Goal: Transaction & Acquisition: Purchase product/service

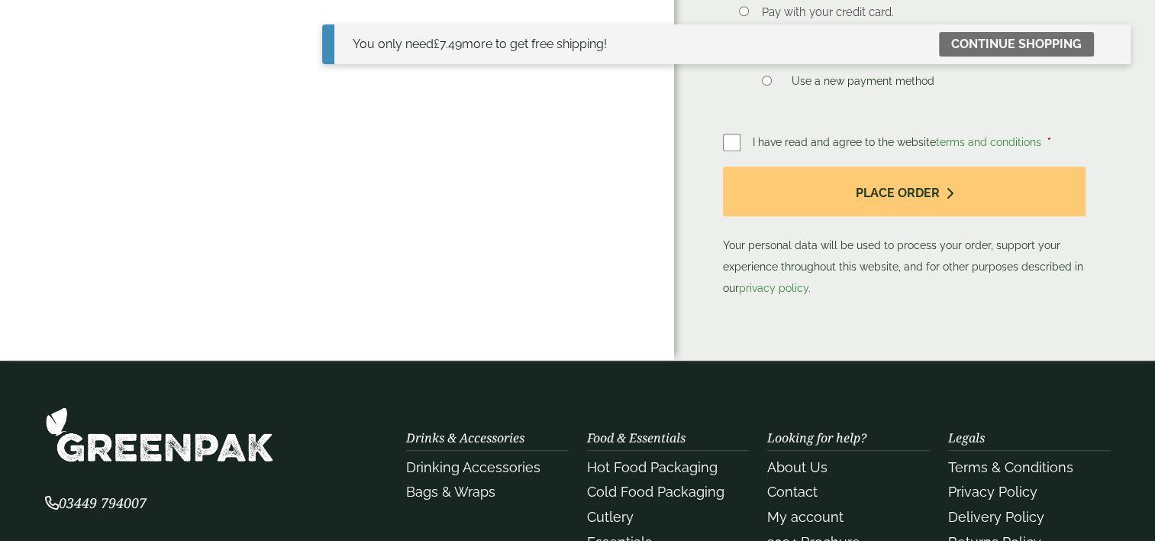
scroll to position [499, 0]
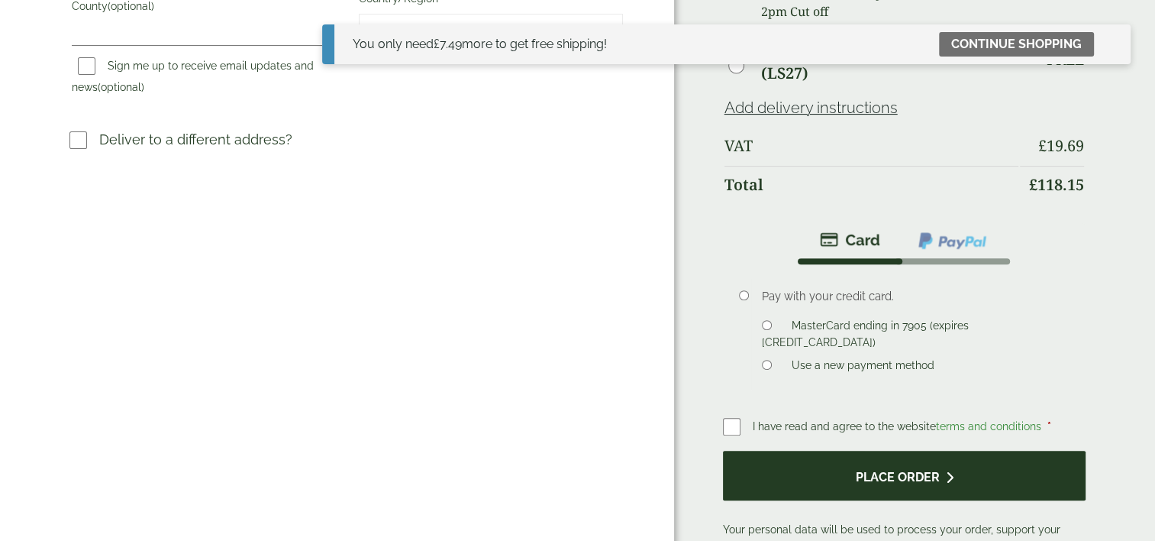
click at [876, 450] on button "Place order" at bounding box center [904, 475] width 363 height 50
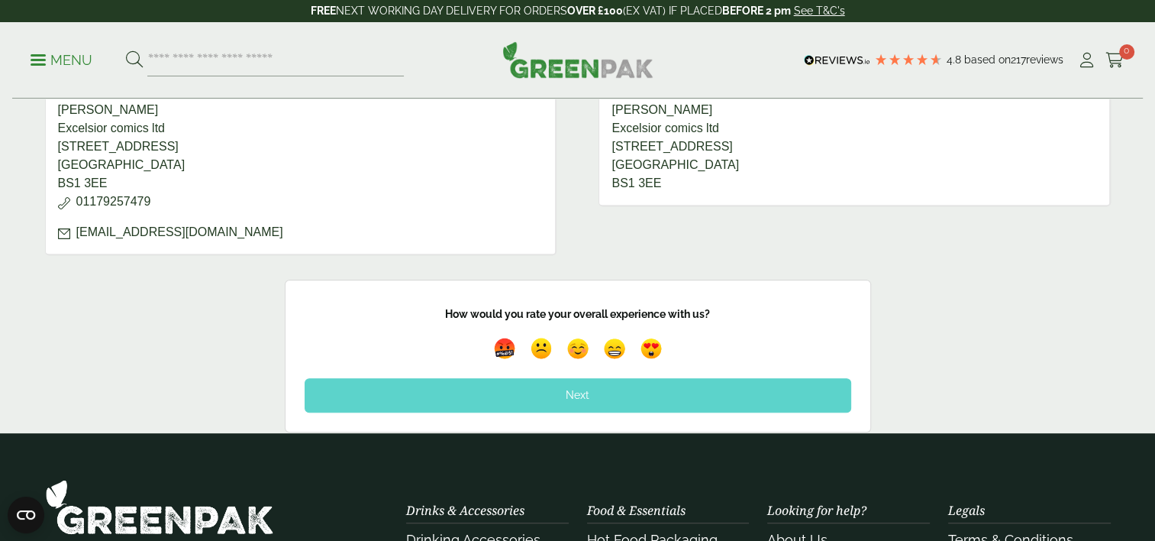
scroll to position [764, 0]
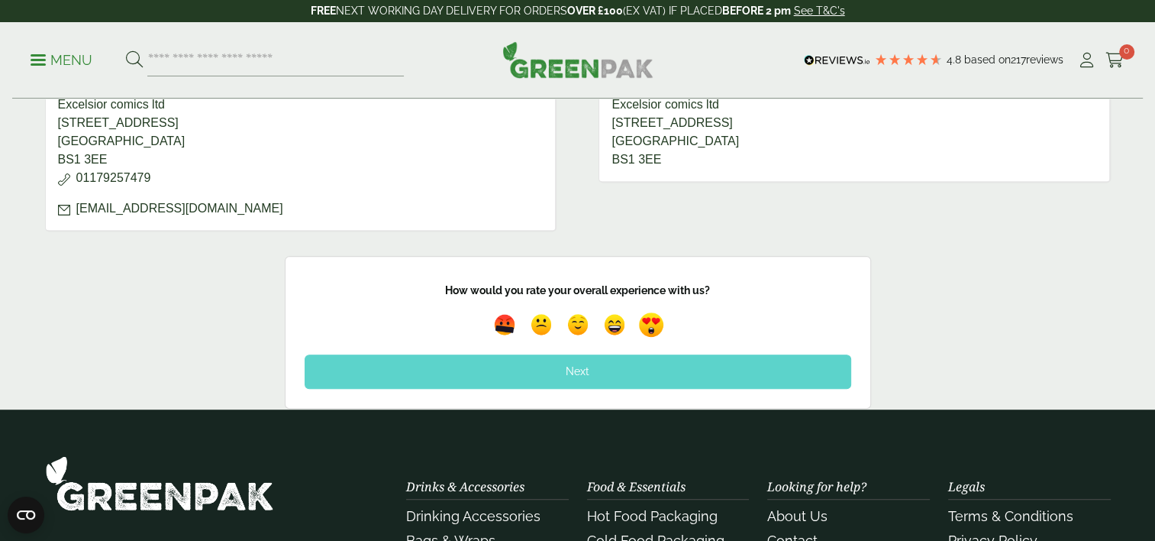
click at [647, 322] on img at bounding box center [651, 325] width 35 height 35
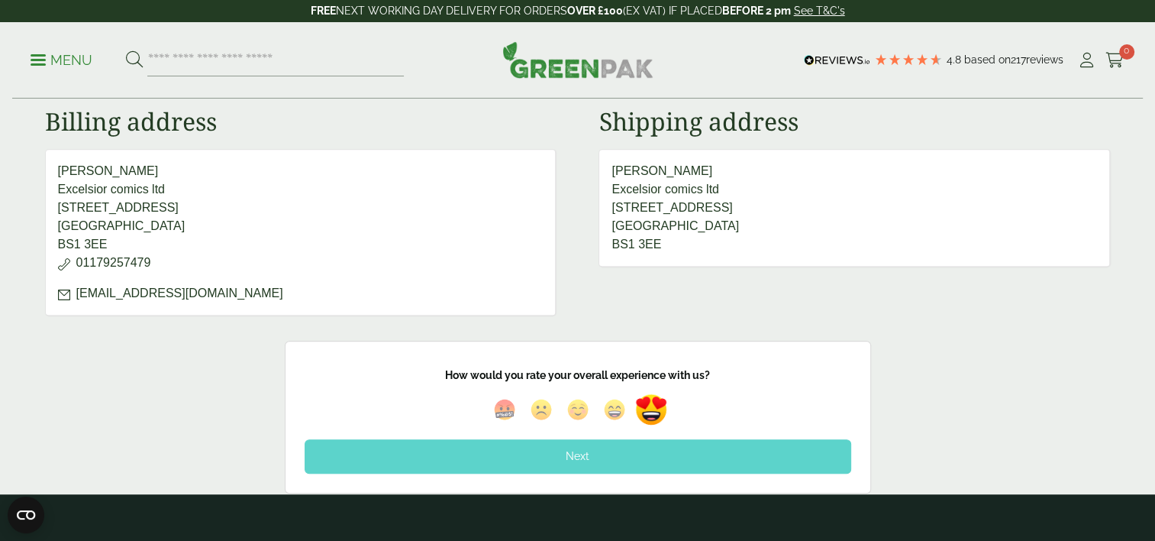
scroll to position [687, 0]
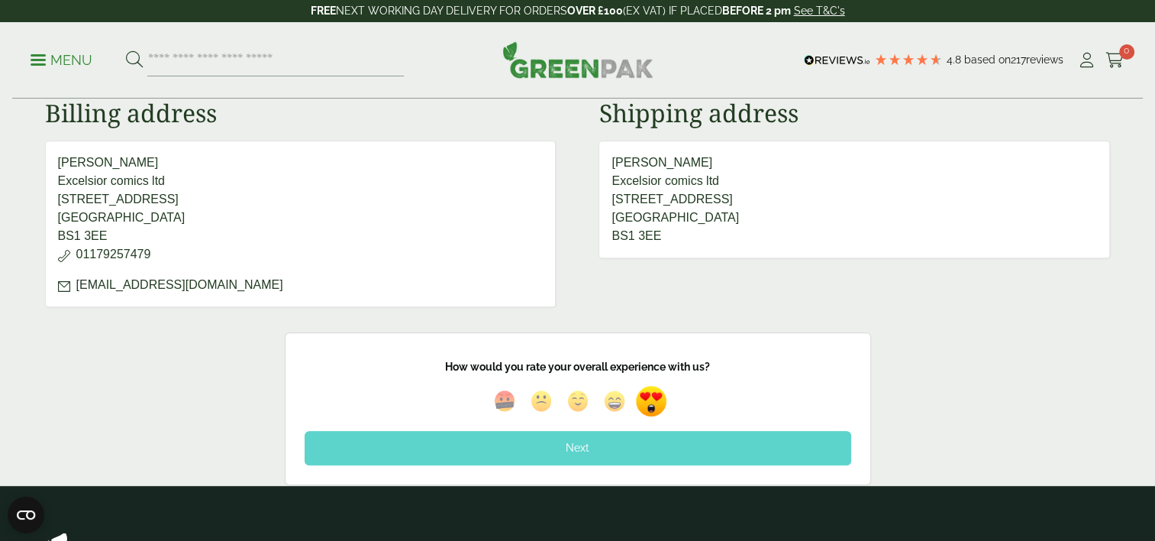
click at [544, 444] on div "Next" at bounding box center [578, 448] width 547 height 34
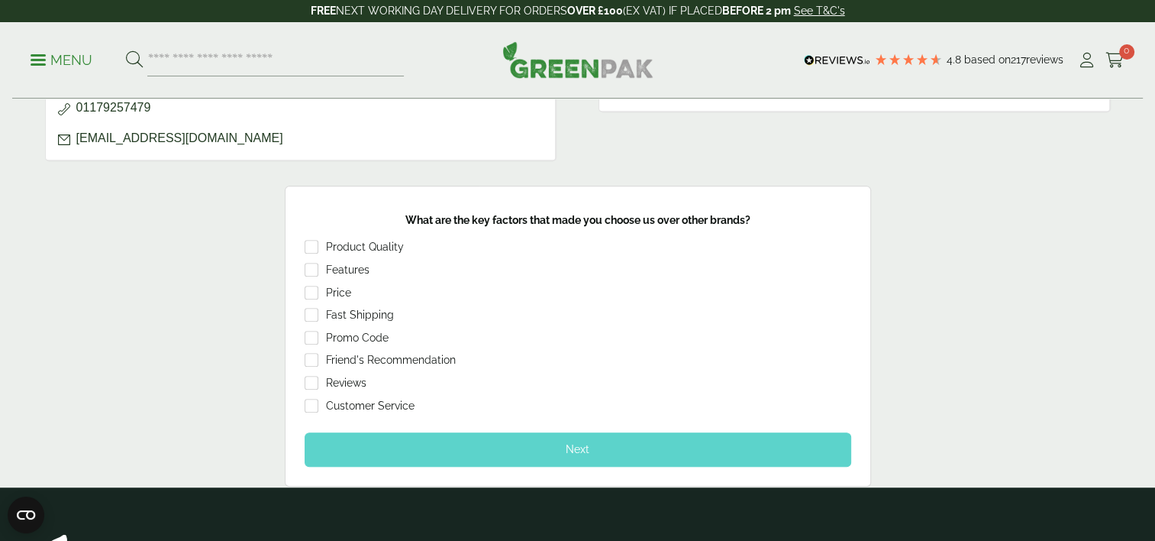
scroll to position [840, 0]
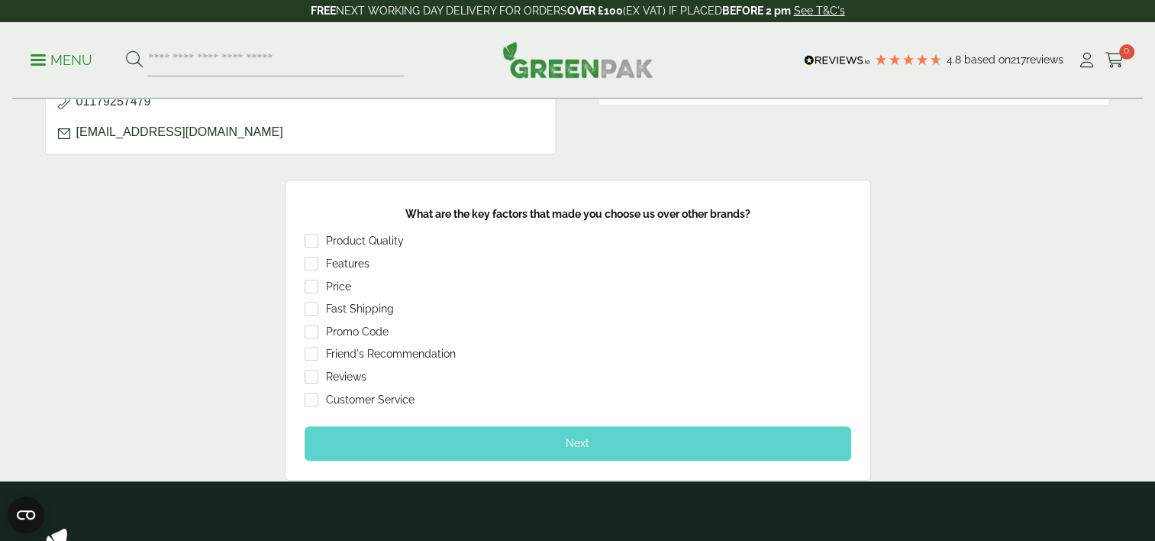
click at [473, 440] on div "Next" at bounding box center [578, 443] width 547 height 34
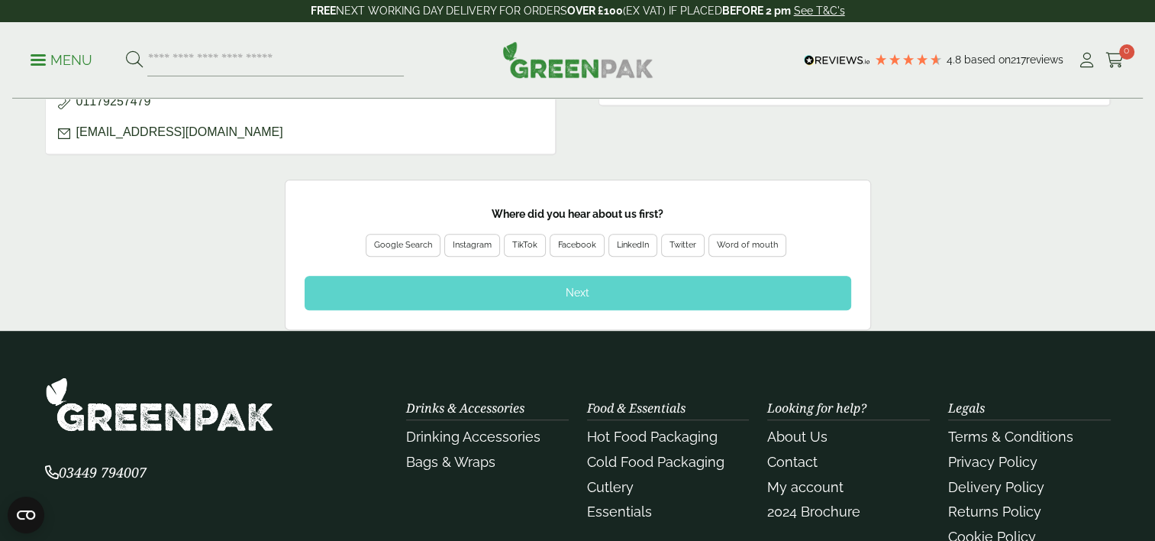
click at [765, 239] on div "Word of mouth" at bounding box center [747, 245] width 61 height 14
click at [596, 284] on div "Next" at bounding box center [578, 293] width 547 height 34
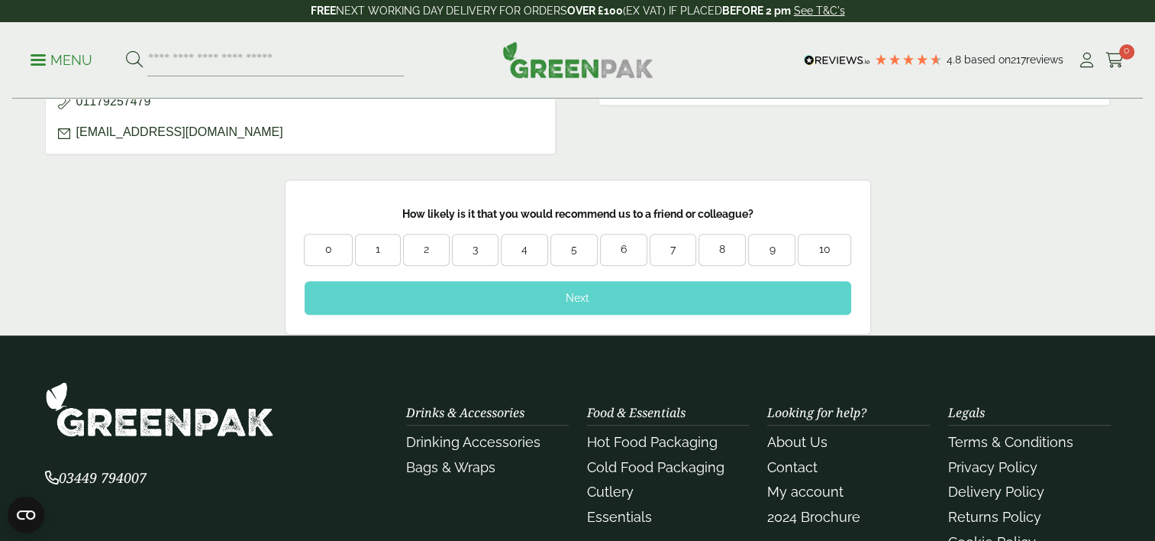
click at [832, 242] on div "10" at bounding box center [824, 249] width 51 height 15
click at [609, 290] on div "Next" at bounding box center [578, 298] width 547 height 34
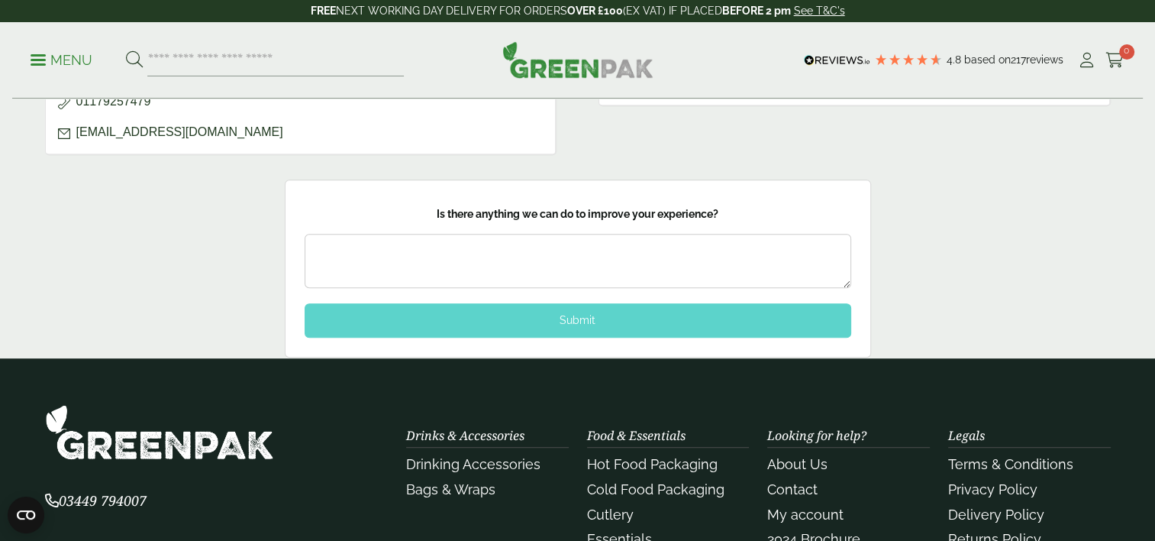
click at [602, 321] on div "Submit" at bounding box center [578, 320] width 547 height 34
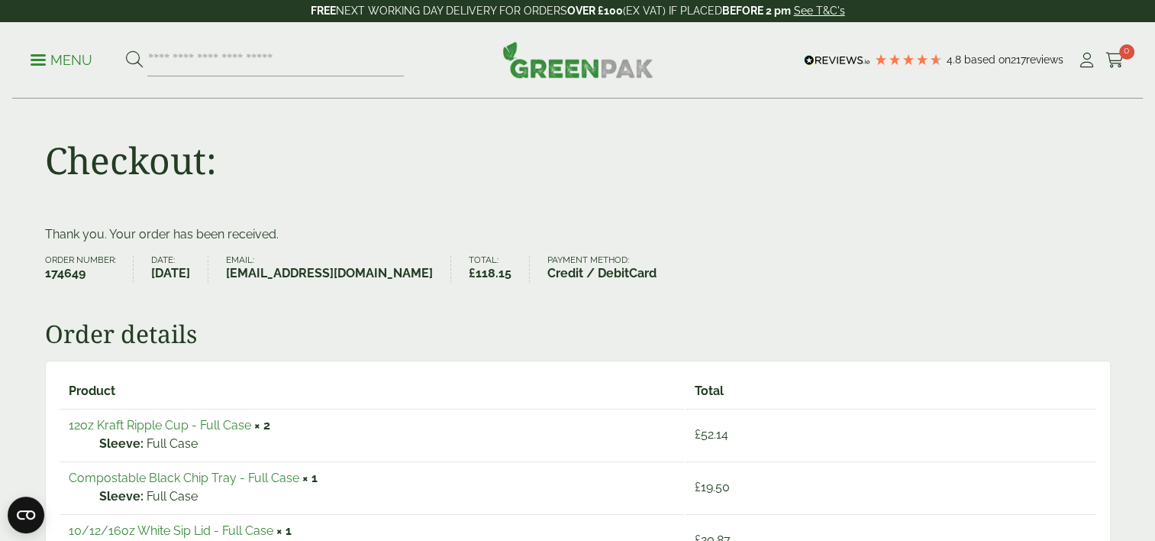
scroll to position [0, 0]
